Goal: Use online tool/utility

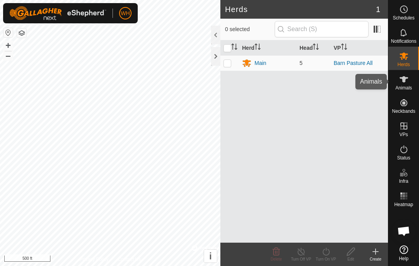
click at [402, 84] on es-animals-svg-icon at bounding box center [404, 79] width 14 height 12
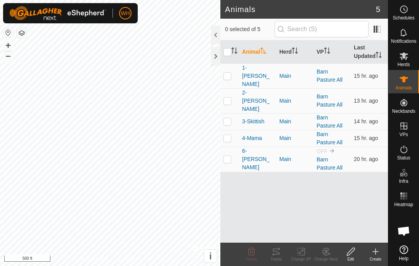
click at [229, 73] on p-checkbox at bounding box center [228, 76] width 8 height 6
checkbox input "true"
click at [276, 263] on div "Tracks" at bounding box center [276, 253] width 25 height 23
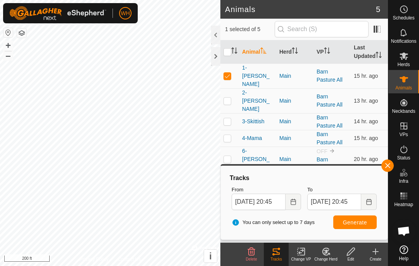
click at [232, 88] on td at bounding box center [229, 100] width 19 height 25
checkbox input "true"
click at [230, 118] on p-checkbox at bounding box center [228, 121] width 8 height 6
checkbox input "true"
click at [229, 135] on p-checkbox at bounding box center [228, 138] width 8 height 6
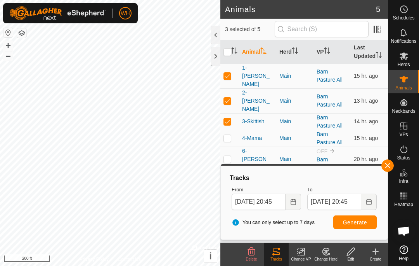
checkbox input "true"
click at [227, 147] on td at bounding box center [229, 158] width 19 height 25
checkbox input "true"
click at [359, 221] on span "Generate" at bounding box center [355, 222] width 24 height 6
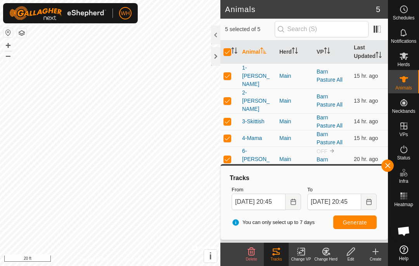
click at [392, 163] on button "button" at bounding box center [388, 165] width 12 height 12
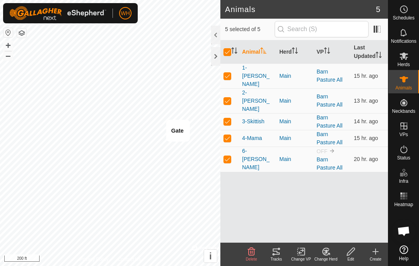
click at [233, 146] on td at bounding box center [229, 158] width 19 height 25
checkbox input "false"
